Goal: Transaction & Acquisition: Download file/media

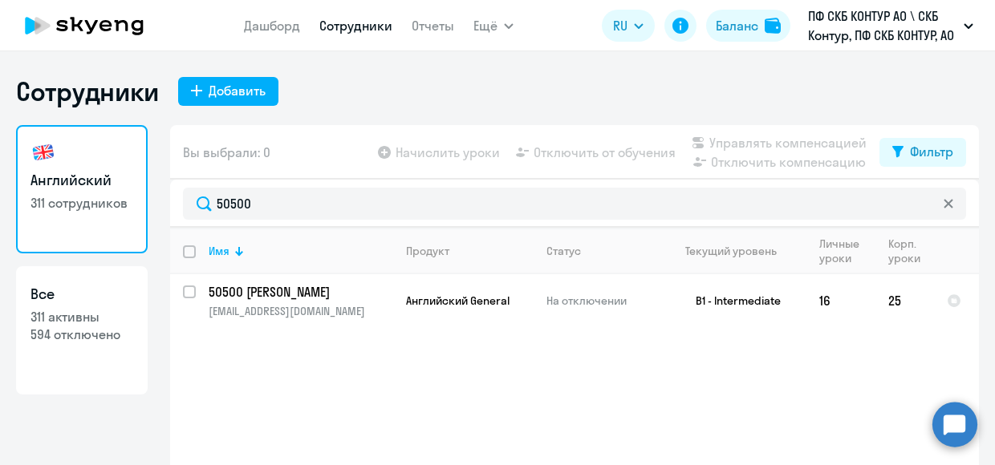
select select "30"
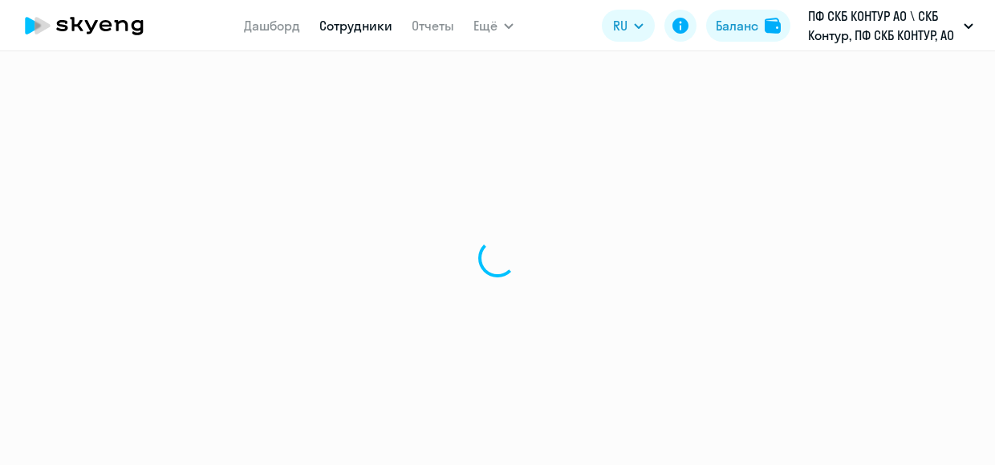
select select "30"
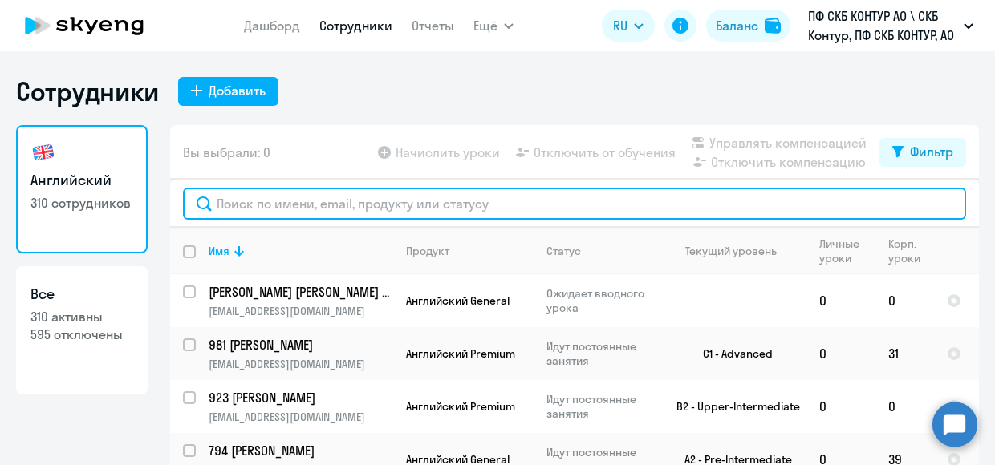
click at [310, 214] on input "text" at bounding box center [574, 204] width 783 height 32
paste input "50500"
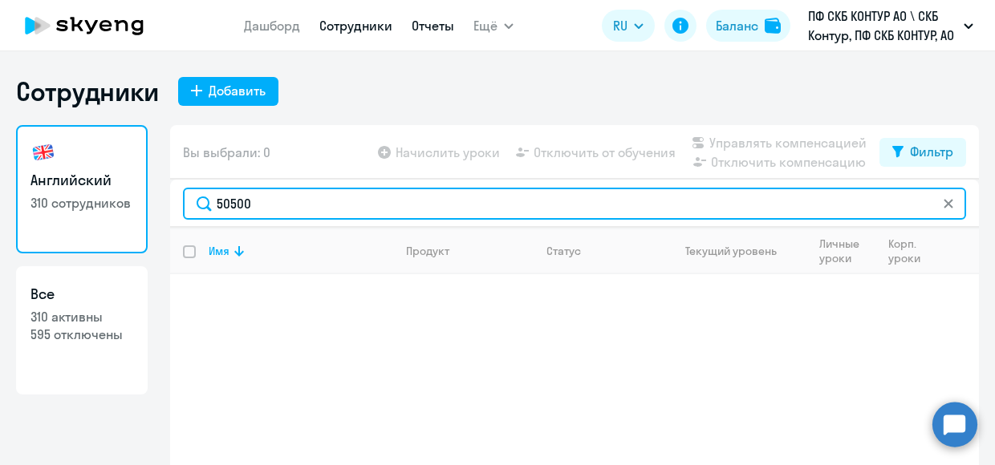
type input "50500"
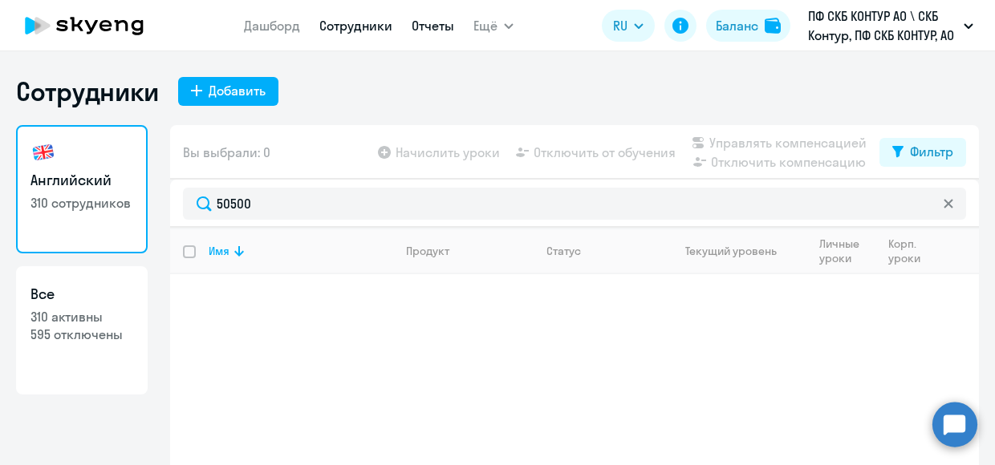
click at [443, 23] on link "Отчеты" at bounding box center [433, 26] width 43 height 16
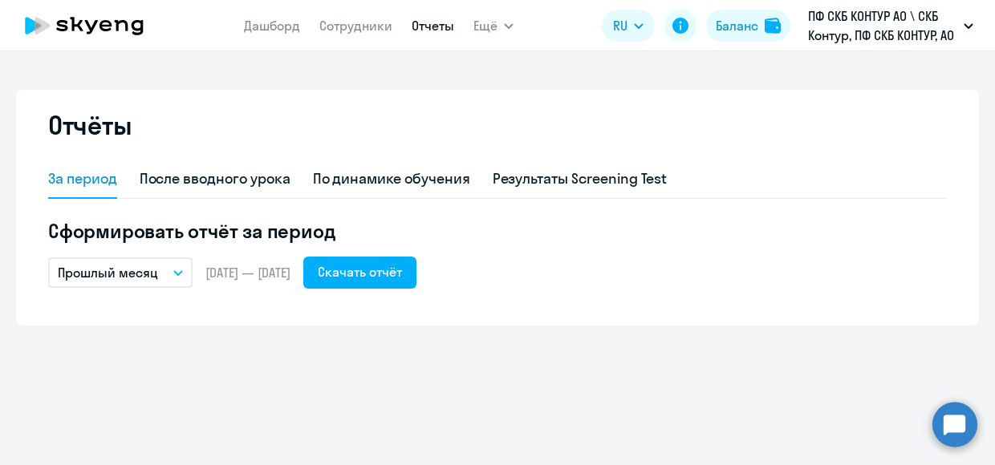
click at [176, 273] on icon "button" at bounding box center [178, 273] width 10 height 6
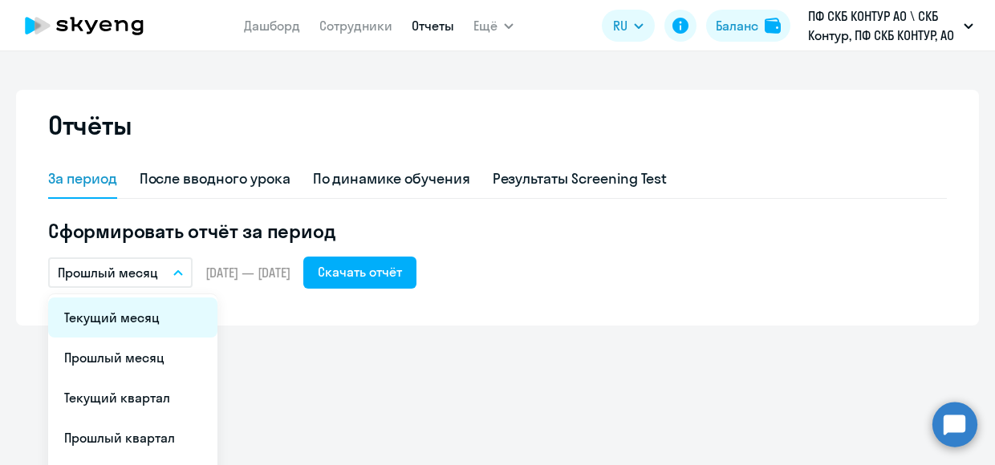
click at [118, 322] on li "Текущий месяц" at bounding box center [132, 318] width 169 height 40
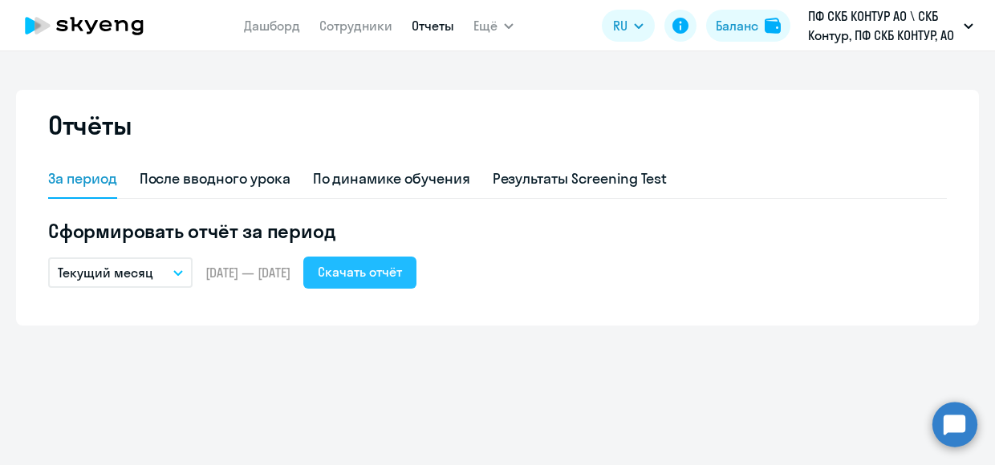
click at [402, 263] on div "Скачать отчёт" at bounding box center [360, 271] width 84 height 19
drag, startPoint x: 428, startPoint y: 263, endPoint x: 327, endPoint y: 307, distance: 109.6
click at [327, 307] on div "Отчёты За период После вводного урока По динамике обучения Результаты Screening…" at bounding box center [497, 208] width 963 height 236
click at [382, 269] on div "Скачать отчёт" at bounding box center [360, 271] width 84 height 19
